Goal: Task Accomplishment & Management: Manage account settings

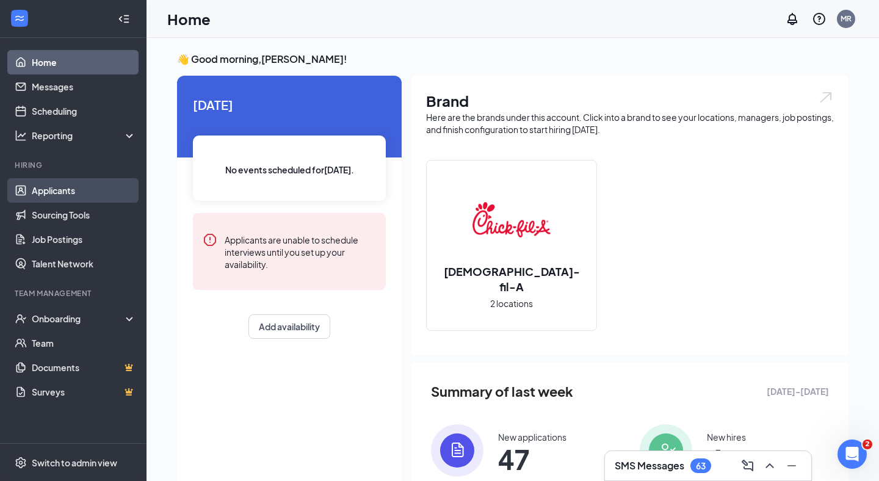
click at [53, 197] on link "Applicants" at bounding box center [84, 190] width 104 height 24
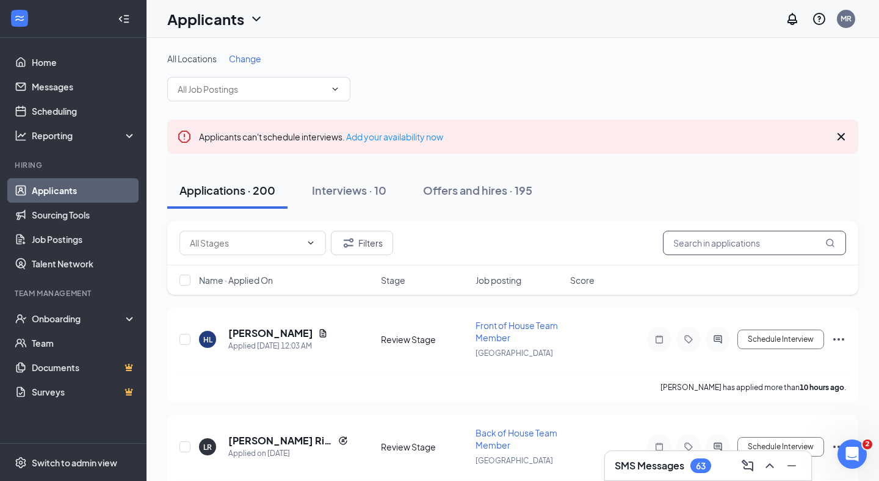
click at [731, 242] on input "text" at bounding box center [754, 243] width 183 height 24
click at [656, 461] on h3 "SMS Messages" at bounding box center [650, 465] width 70 height 13
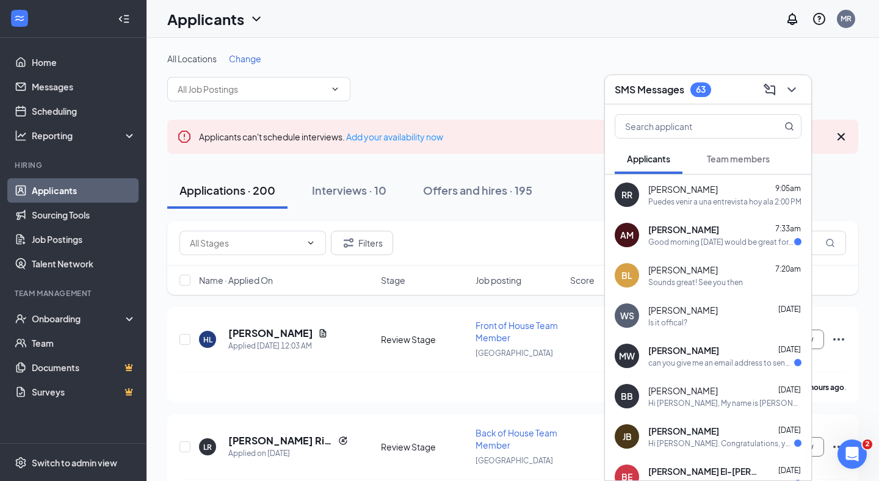
click at [581, 192] on div "Applications · 200 Interviews · 10 Offers and hires · 195" at bounding box center [512, 190] width 691 height 37
click at [596, 179] on div "Applications · 200 Interviews · 10 Offers and hires · 195" at bounding box center [512, 190] width 691 height 37
click at [798, 89] on icon "ChevronDown" at bounding box center [791, 89] width 15 height 15
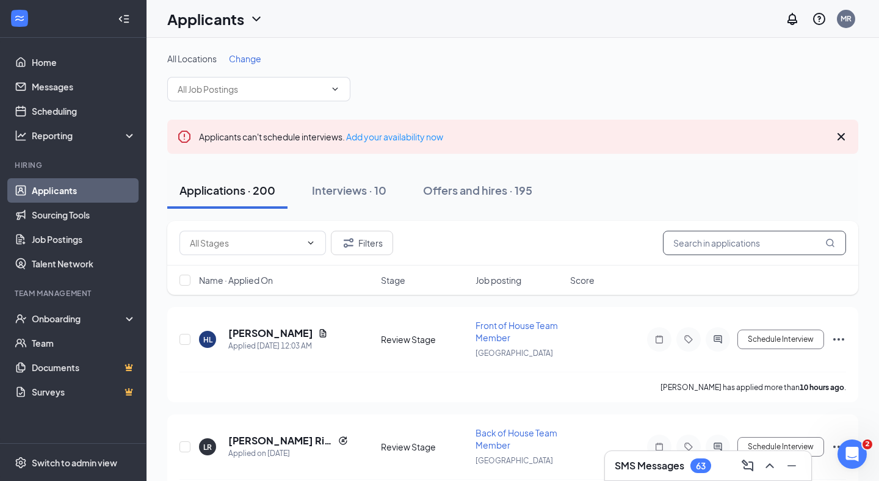
click at [699, 240] on input "text" at bounding box center [754, 243] width 183 height 24
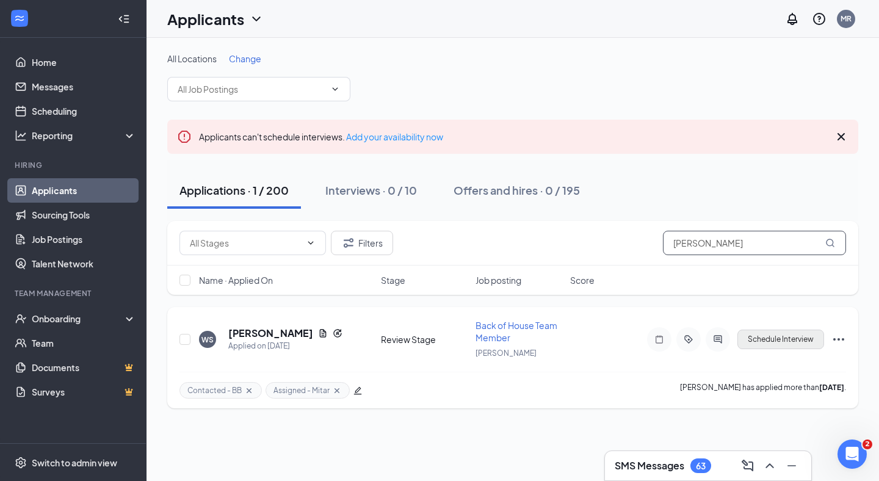
type input "[PERSON_NAME]"
click at [772, 336] on button "Schedule Interview" at bounding box center [780, 340] width 87 height 20
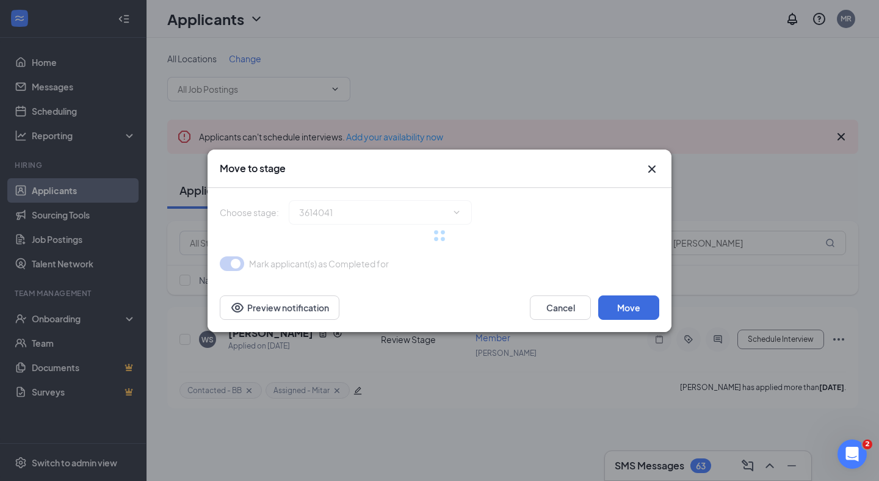
type input "Onsite Interview (next stage)"
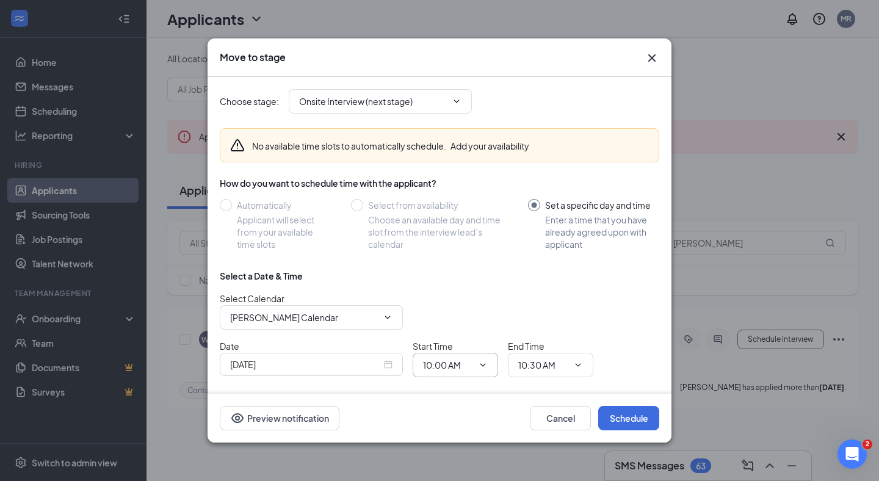
click at [452, 358] on input "10:00 AM" at bounding box center [448, 364] width 50 height 13
click at [451, 263] on div "01:30 PM" at bounding box center [451, 261] width 36 height 13
type input "01:30 PM"
click at [549, 291] on div "Select a Date & Time Select Calendar [PERSON_NAME] Calendar Date [DATE] Start T…" at bounding box center [439, 342] width 439 height 144
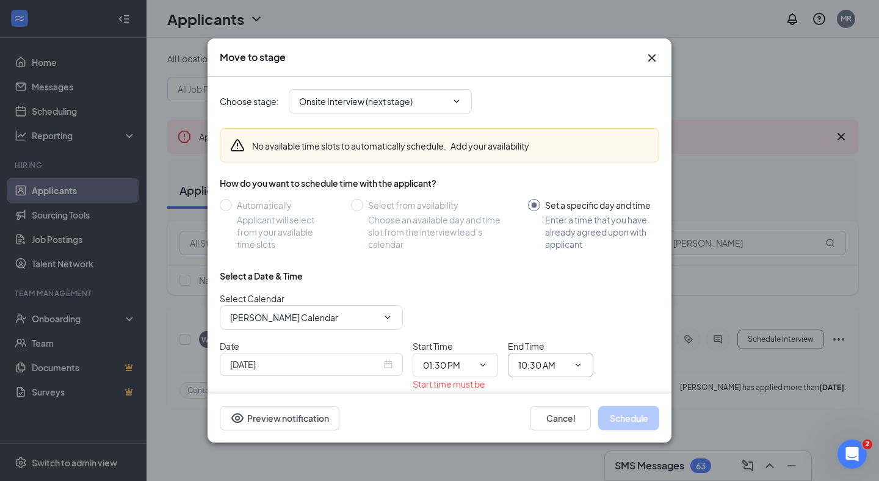
click at [540, 363] on input "10:30 AM" at bounding box center [543, 364] width 50 height 13
click at [558, 286] on div "01:45 PM" at bounding box center [546, 282] width 36 height 13
type input "01:45 PM"
click at [640, 422] on button "Schedule" at bounding box center [628, 418] width 61 height 24
